Goal: Contribute content: Contribute content

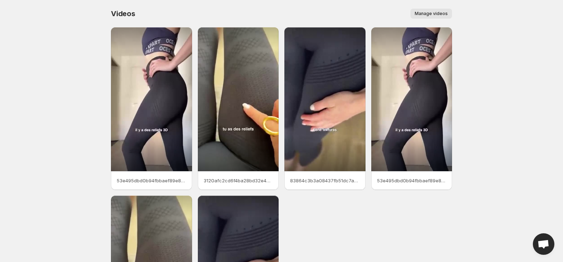
click at [430, 12] on span "Manage videos" at bounding box center [431, 14] width 33 height 6
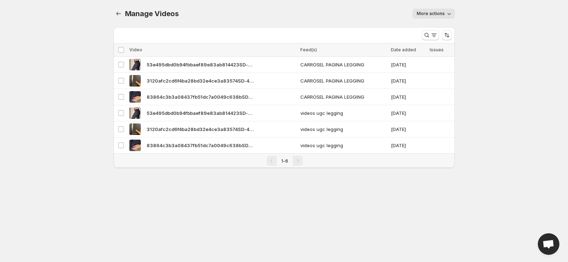
click at [434, 13] on span "More actions" at bounding box center [430, 14] width 28 height 6
click at [112, 13] on div "Manage Videos. This page is ready Manage Videos More actions More actions More …" at bounding box center [284, 92] width 358 height 185
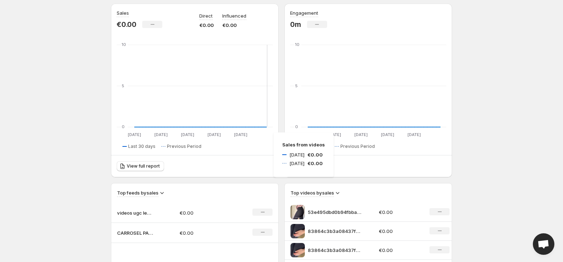
scroll to position [95, 0]
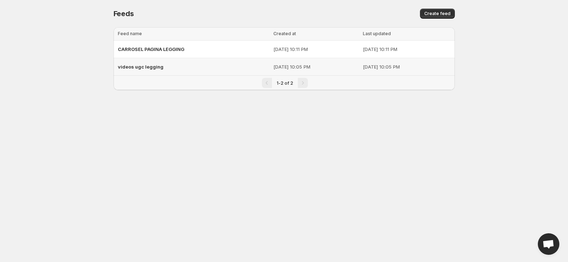
click at [146, 62] on div "videos ugc legging" at bounding box center [193, 66] width 151 height 13
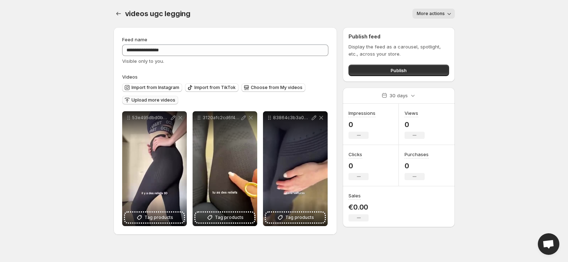
click at [156, 102] on span "Upload more videos" at bounding box center [153, 100] width 44 height 6
